Goal: Find specific page/section: Find specific page/section

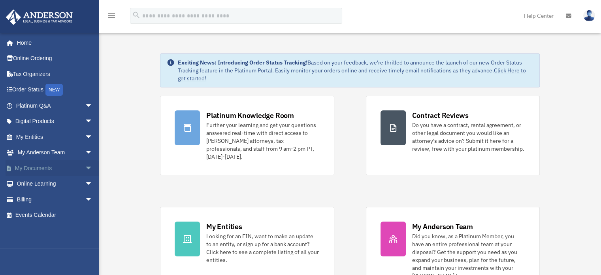
click at [63, 163] on link "My Documents arrow_drop_down" at bounding box center [55, 168] width 99 height 16
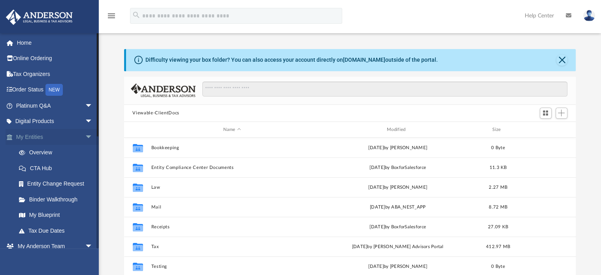
scroll to position [174, 446]
click at [85, 135] on span "arrow_drop_down" at bounding box center [93, 137] width 16 height 16
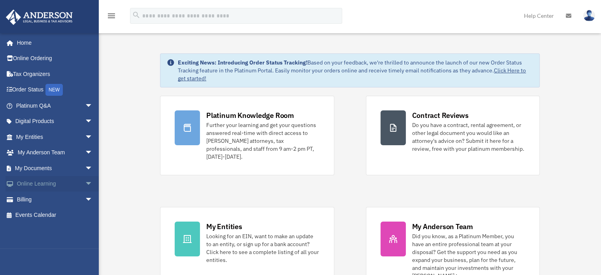
click at [85, 180] on span "arrow_drop_down" at bounding box center [93, 184] width 16 height 16
click at [85, 180] on span "arrow_drop_up" at bounding box center [93, 184] width 16 height 16
click at [85, 170] on span "arrow_drop_down" at bounding box center [93, 168] width 16 height 16
click at [55, 215] on link "Forms Library" at bounding box center [58, 215] width 94 height 16
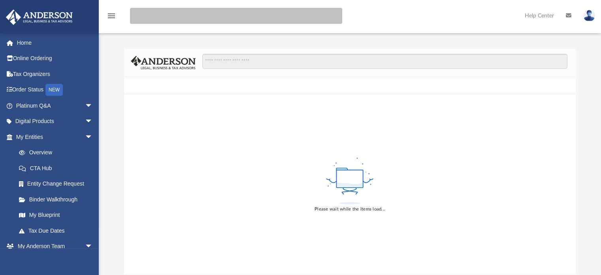
click at [187, 19] on input "search" at bounding box center [236, 16] width 212 height 16
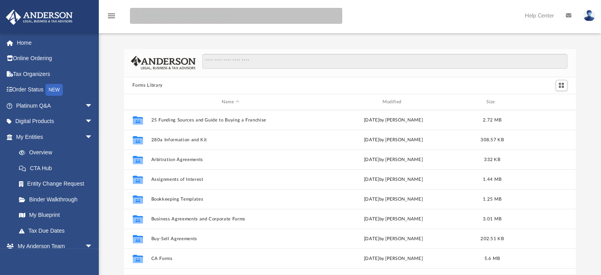
scroll to position [174, 446]
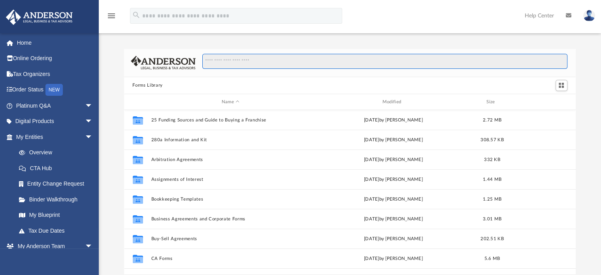
click at [213, 62] on input "Search files and folders" at bounding box center [384, 61] width 365 height 15
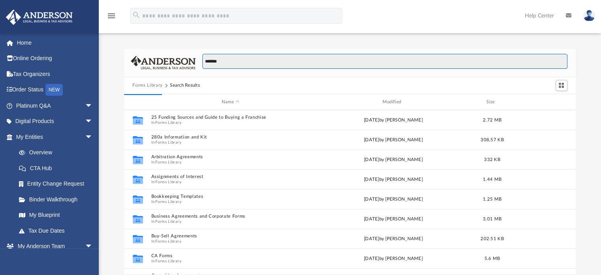
type input "*******"
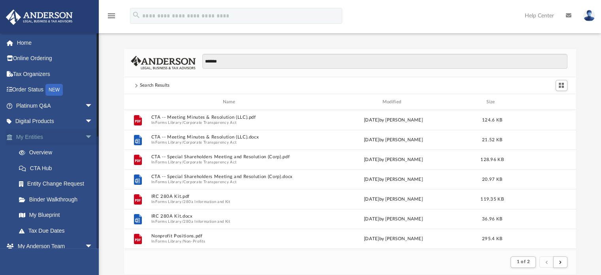
click at [85, 137] on span "arrow_drop_down" at bounding box center [93, 137] width 16 height 16
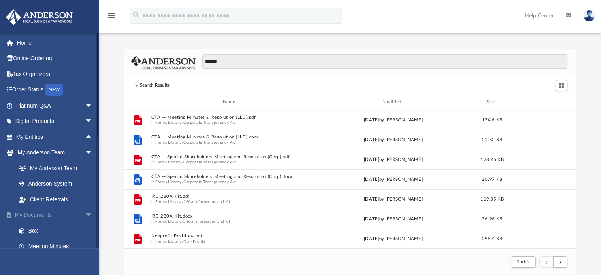
click at [85, 216] on span "arrow_drop_down" at bounding box center [93, 215] width 16 height 16
click at [85, 213] on span "arrow_drop_up" at bounding box center [93, 215] width 16 height 16
click at [85, 213] on span "arrow_drop_down" at bounding box center [93, 215] width 16 height 16
click at [85, 151] on span "arrow_drop_down" at bounding box center [93, 153] width 16 height 16
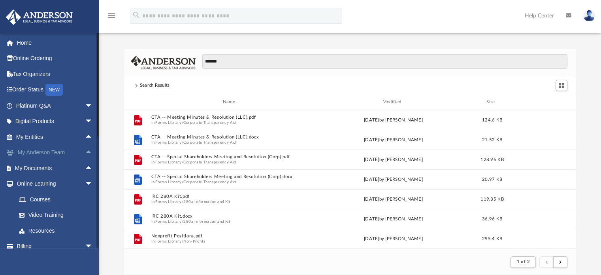
click at [85, 151] on span "arrow_drop_up" at bounding box center [93, 153] width 16 height 16
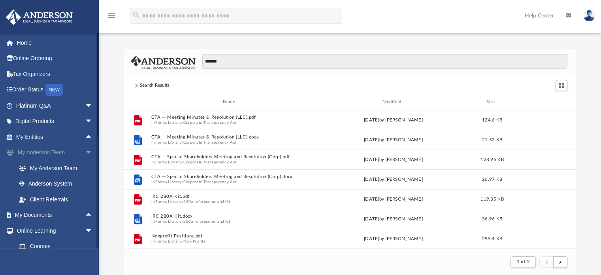
click at [85, 151] on span "arrow_drop_down" at bounding box center [93, 153] width 16 height 16
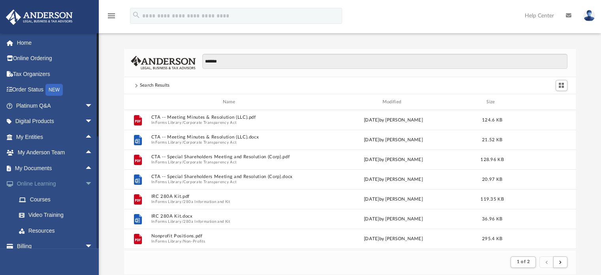
click at [85, 184] on span "arrow_drop_down" at bounding box center [93, 184] width 16 height 16
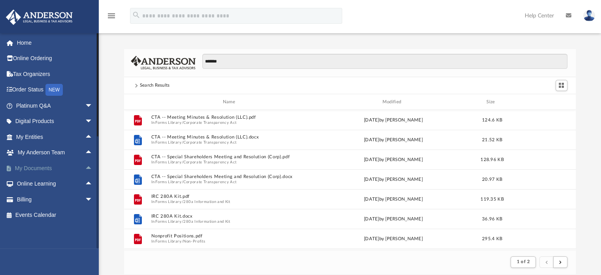
click at [85, 167] on span "arrow_drop_up" at bounding box center [93, 168] width 16 height 16
